Goal: Navigation & Orientation: Find specific page/section

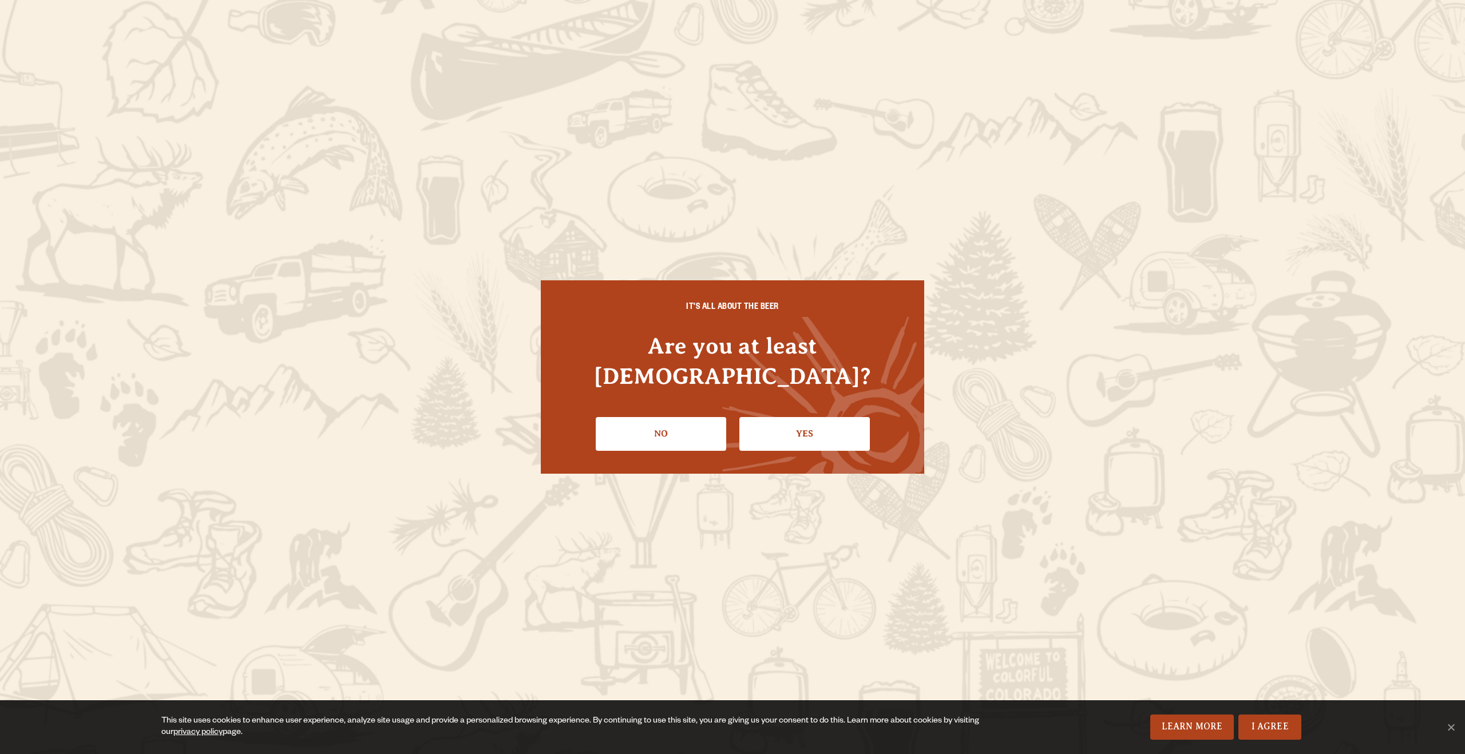
click at [770, 433] on link "Yes" at bounding box center [804, 433] width 130 height 33
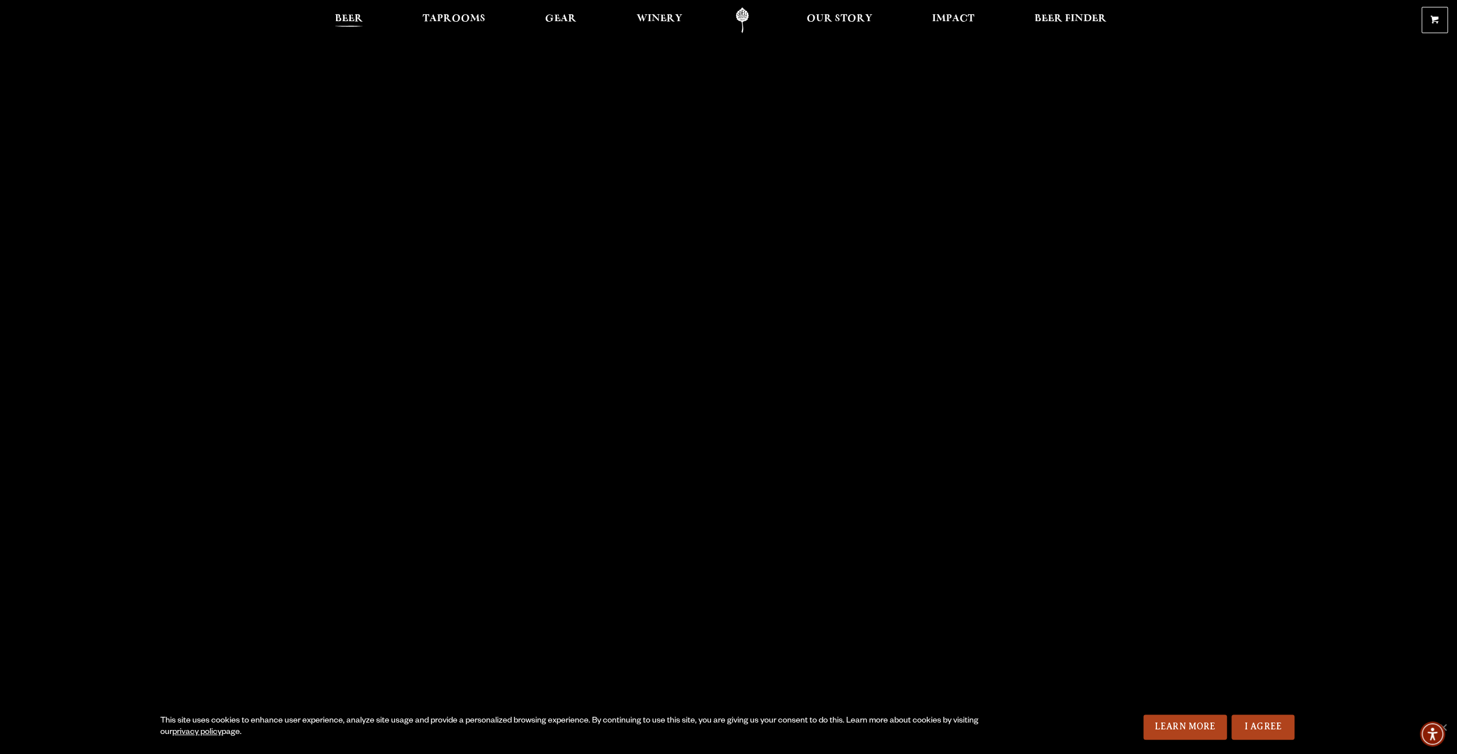
click at [350, 23] on span "Beer" at bounding box center [349, 18] width 28 height 9
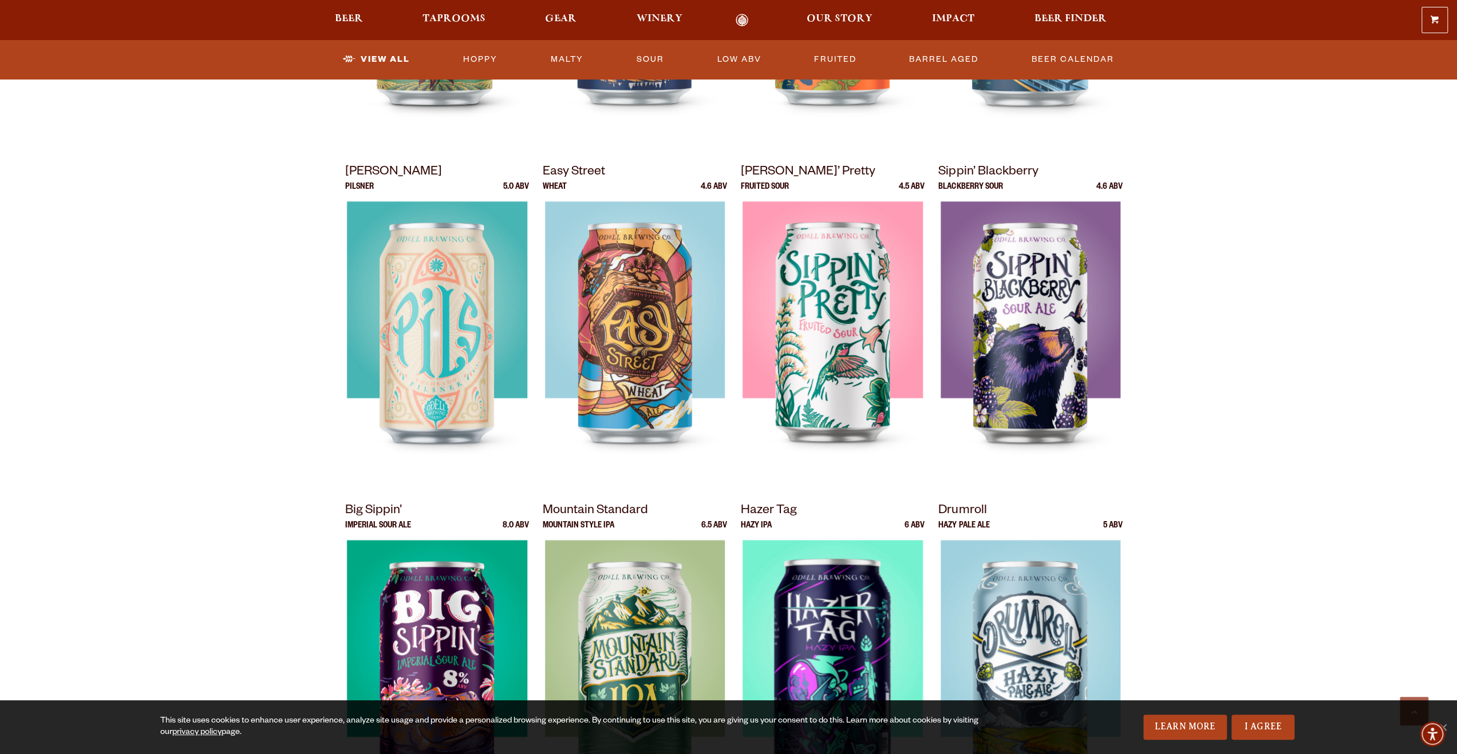
scroll to position [801, 0]
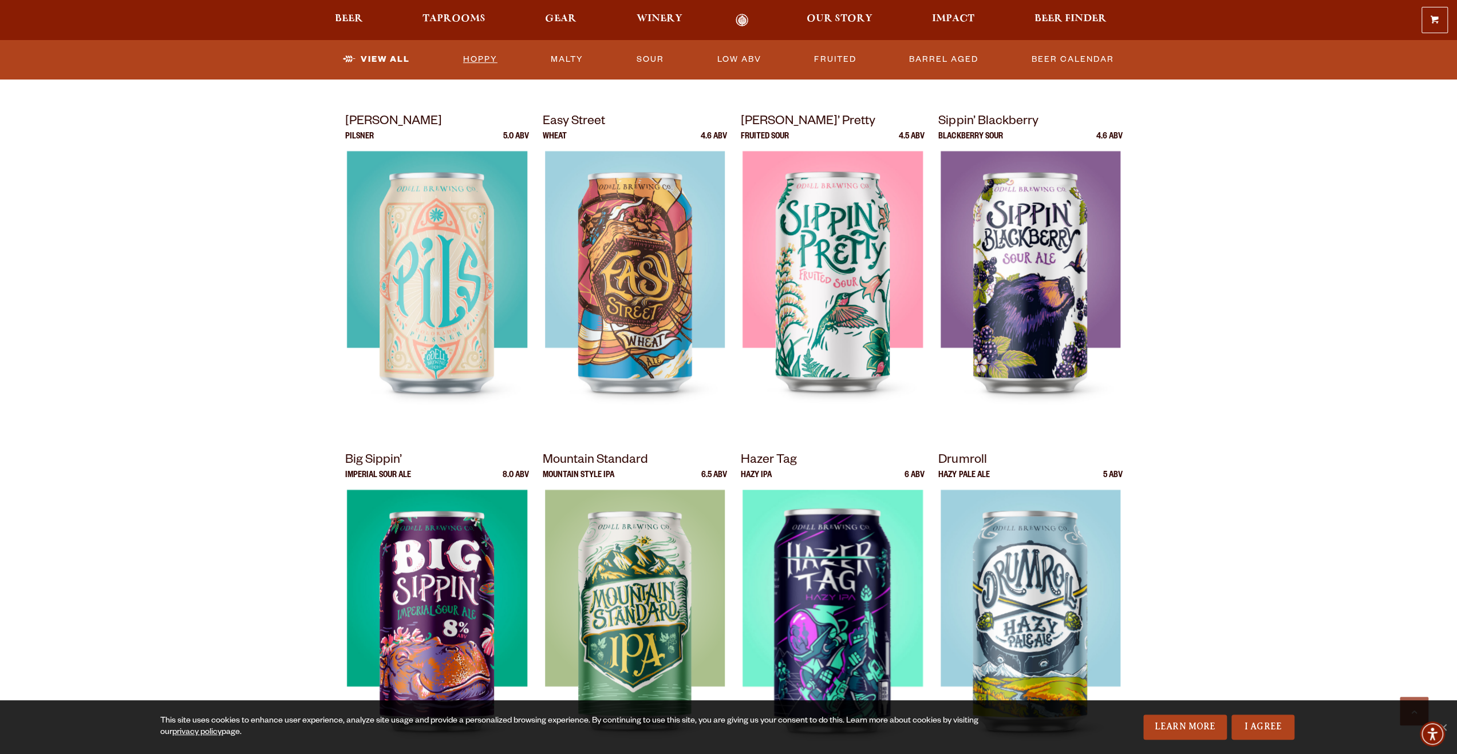
click at [481, 67] on link "Hoppy" at bounding box center [479, 59] width 43 height 26
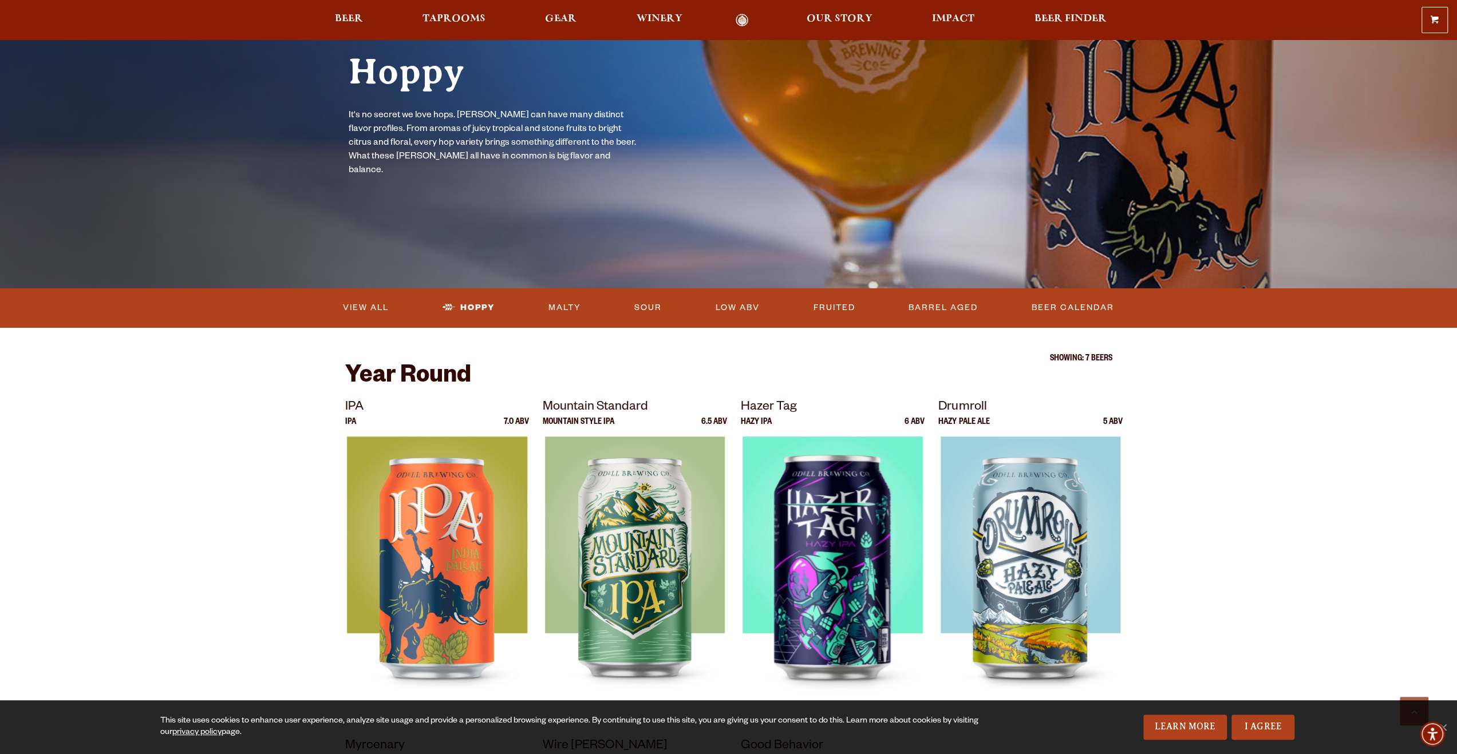
scroll to position [57, 0]
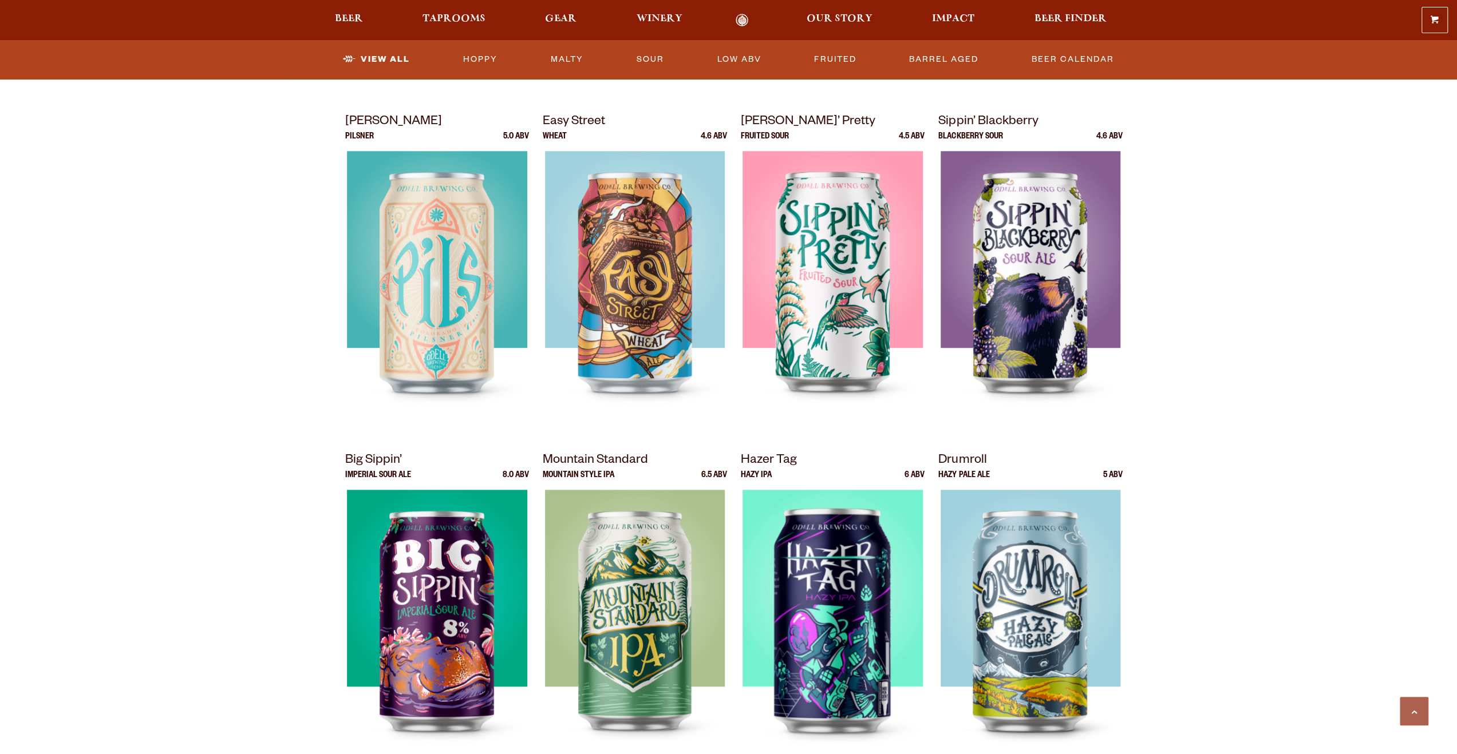
scroll to position [801, 0]
